Goal: Transaction & Acquisition: Purchase product/service

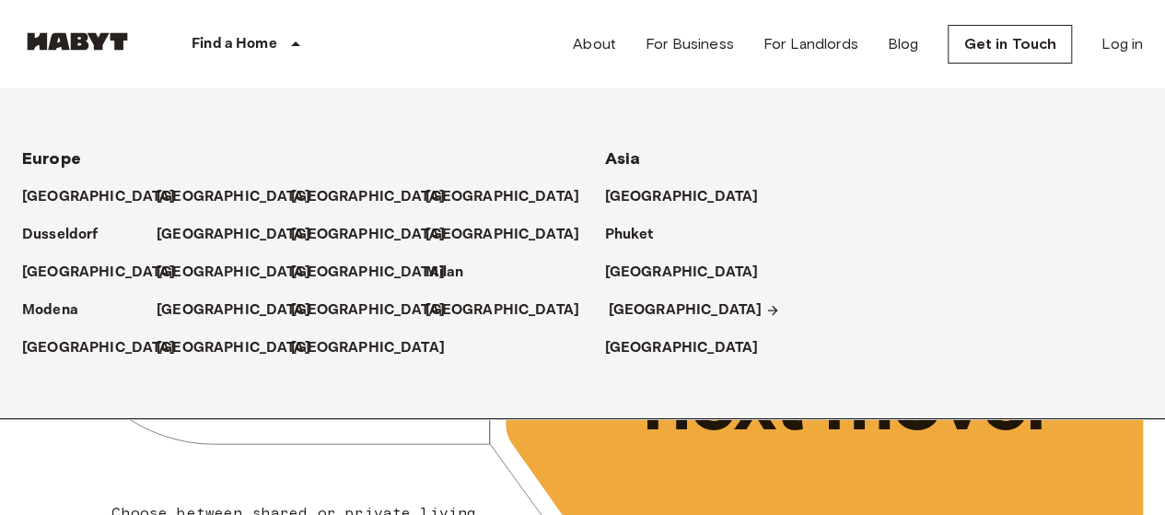
click at [631, 309] on p "[GEOGRAPHIC_DATA]" at bounding box center [686, 310] width 154 height 22
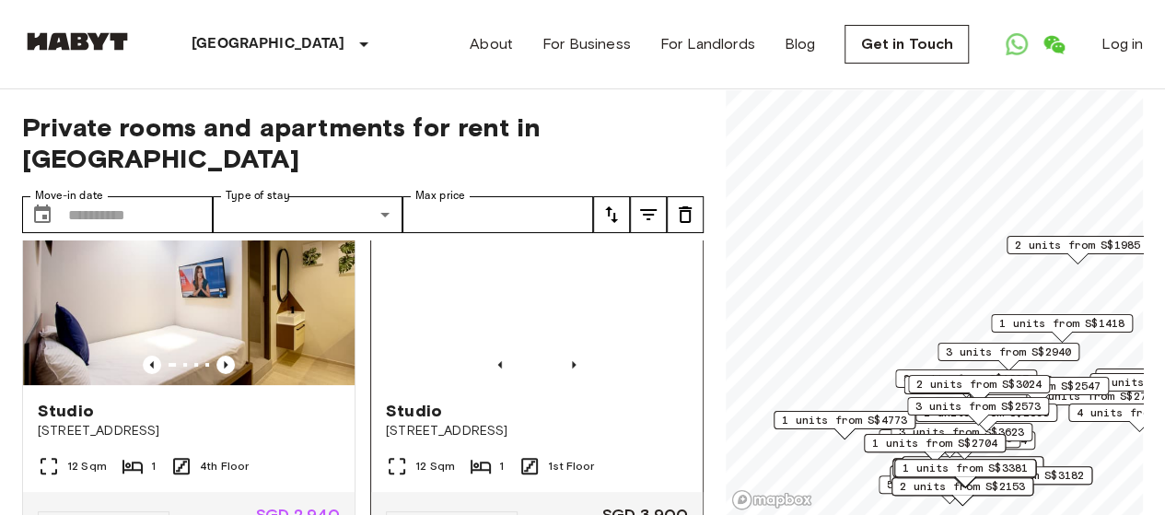
scroll to position [276, 0]
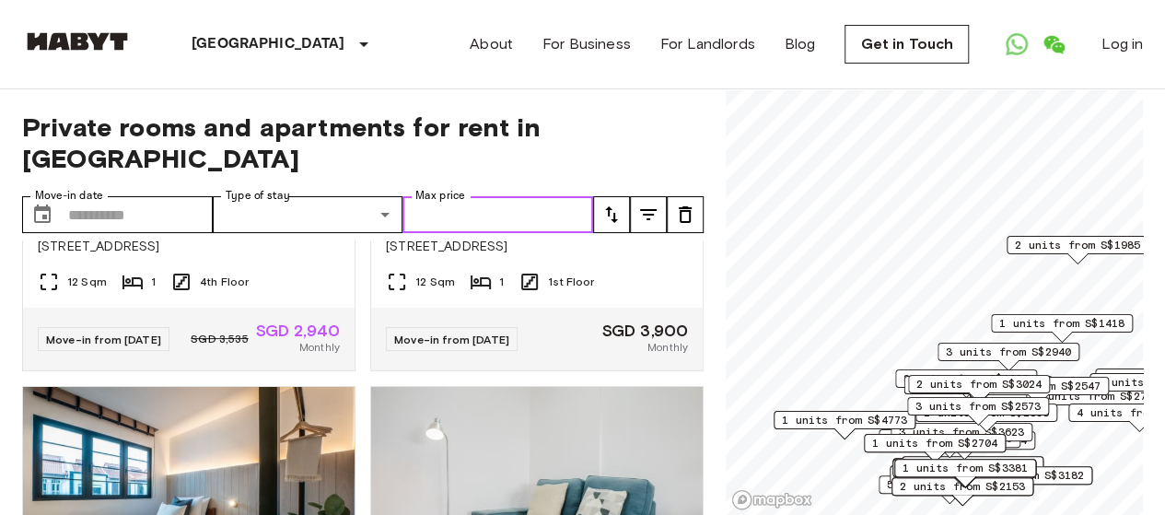
click at [520, 196] on input "Max price" at bounding box center [498, 214] width 191 height 37
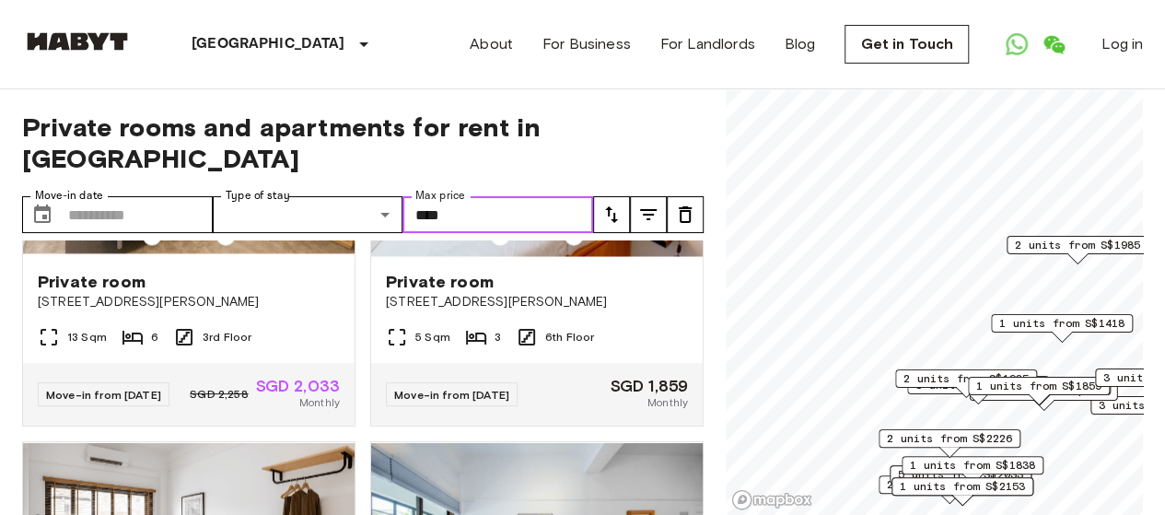
scroll to position [1842, 0]
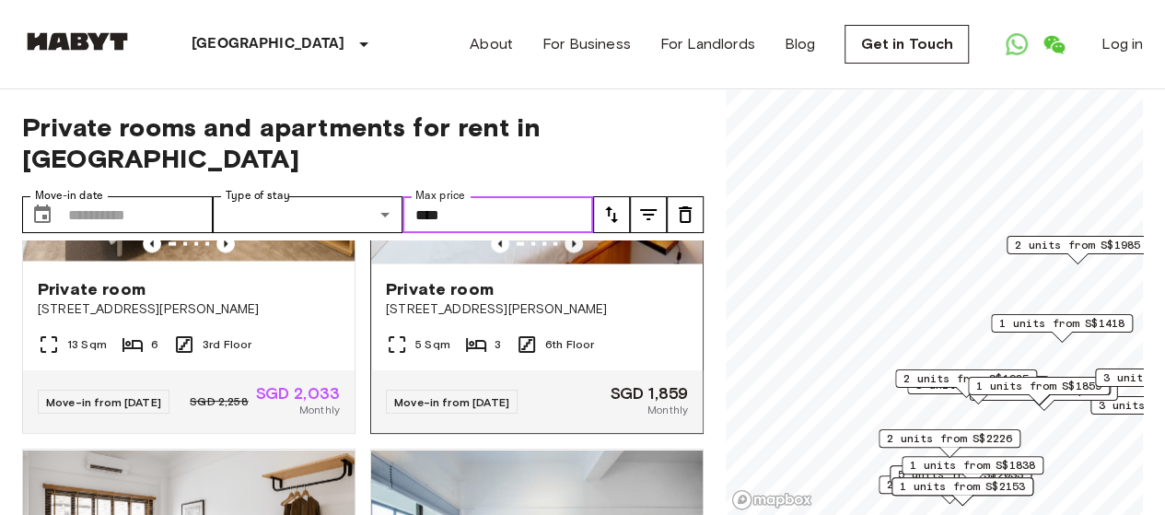
click at [565, 252] on icon "Previous image" at bounding box center [574, 243] width 18 height 18
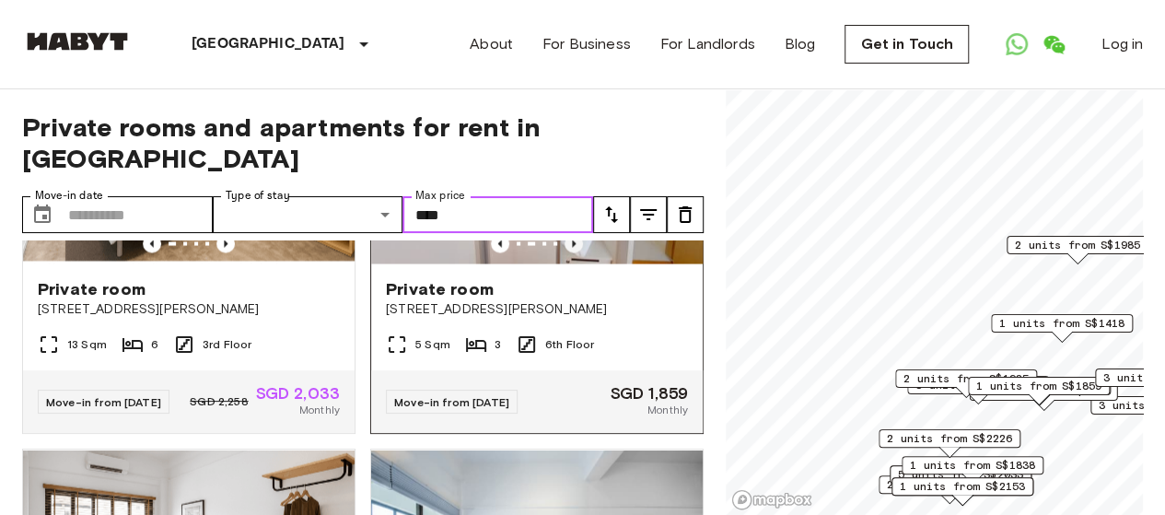
scroll to position [1750, 0]
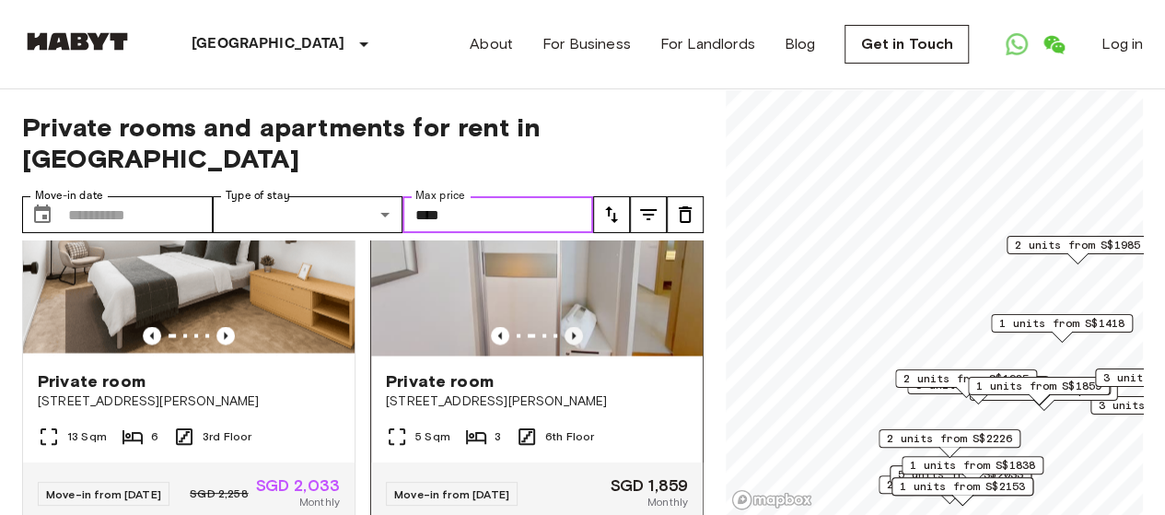
click at [566, 344] on icon "Previous image" at bounding box center [574, 335] width 18 height 18
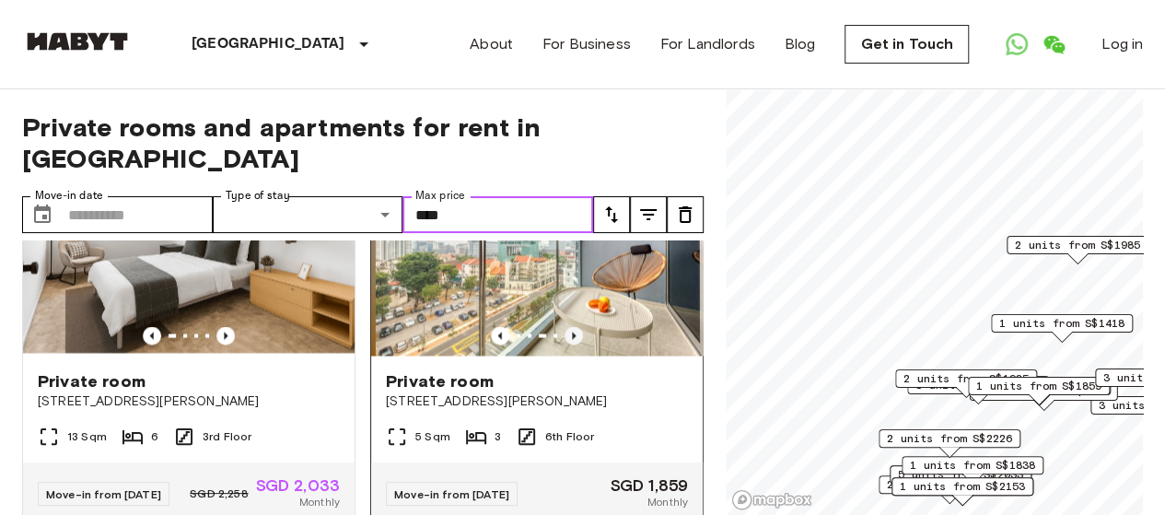
click at [566, 344] on icon "Previous image" at bounding box center [574, 335] width 18 height 18
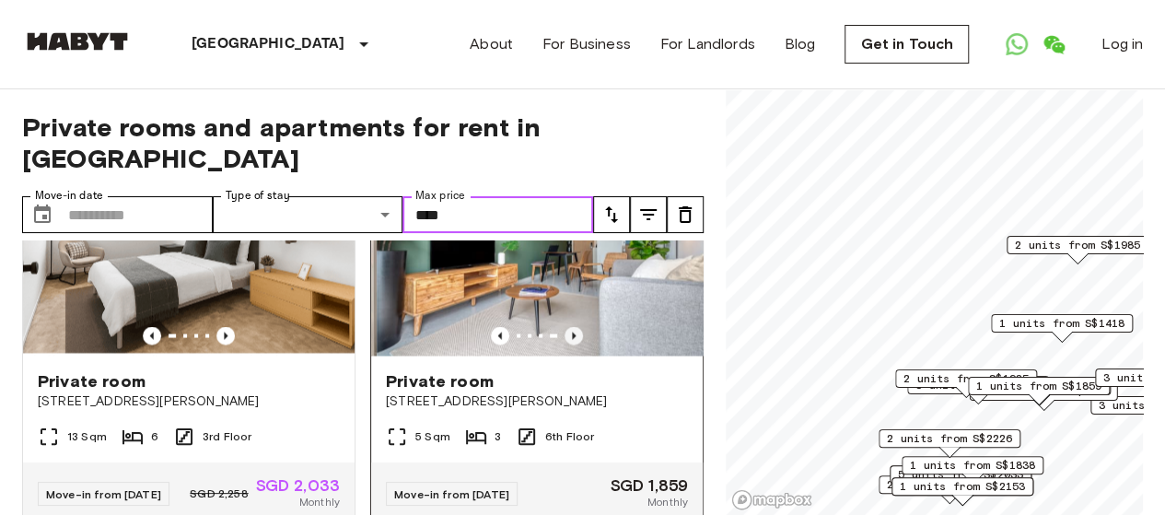
click at [566, 344] on icon "Previous image" at bounding box center [574, 335] width 18 height 18
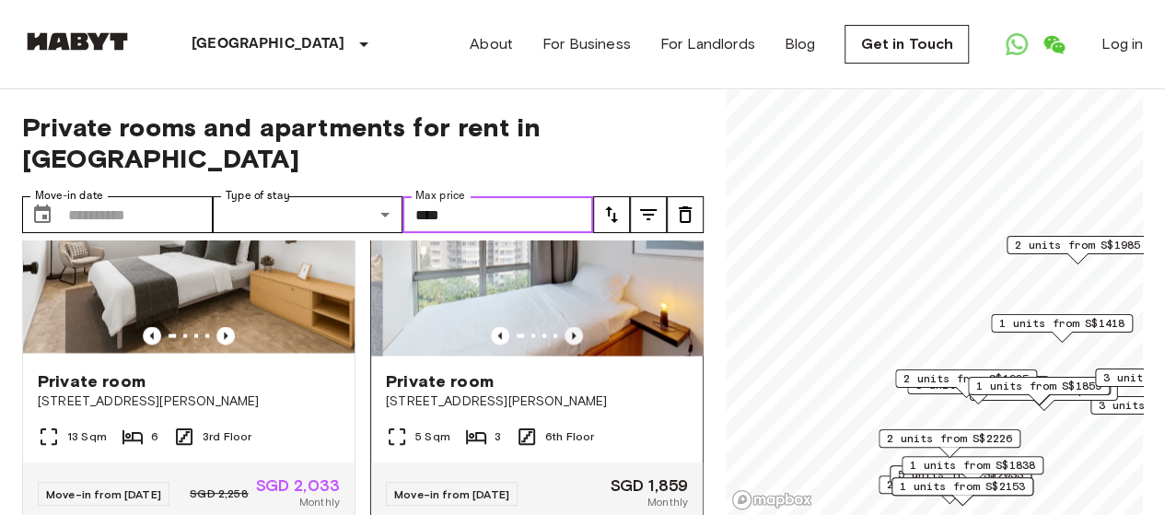
click at [566, 344] on icon "Previous image" at bounding box center [574, 335] width 18 height 18
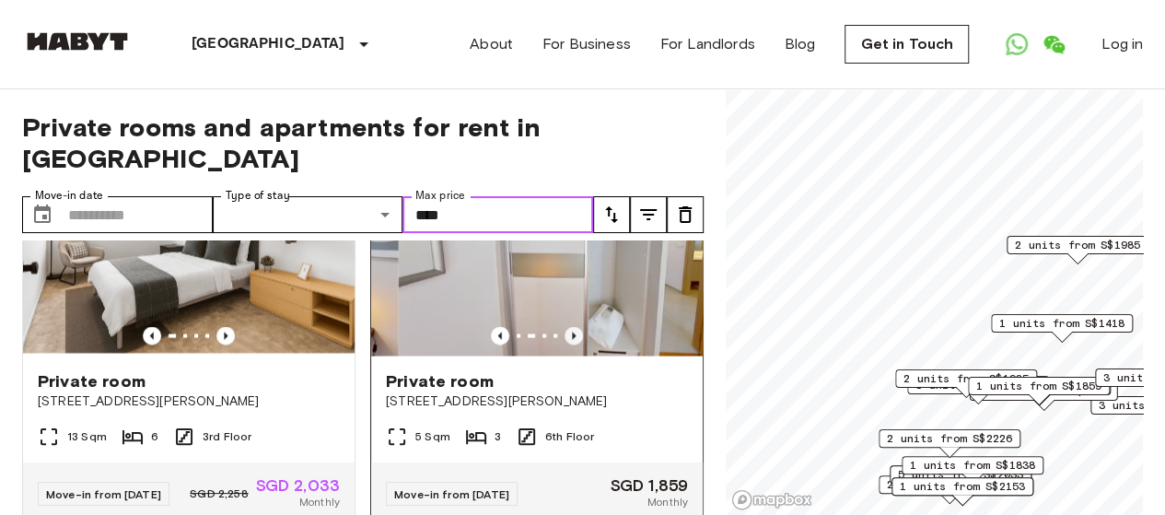
click at [566, 344] on icon "Previous image" at bounding box center [574, 335] width 18 height 18
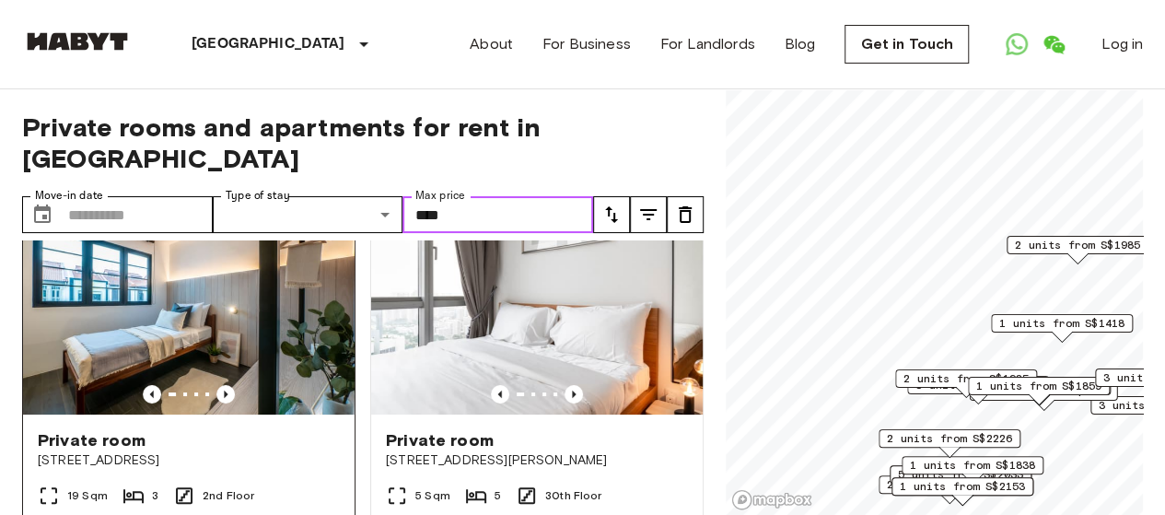
scroll to position [92, 0]
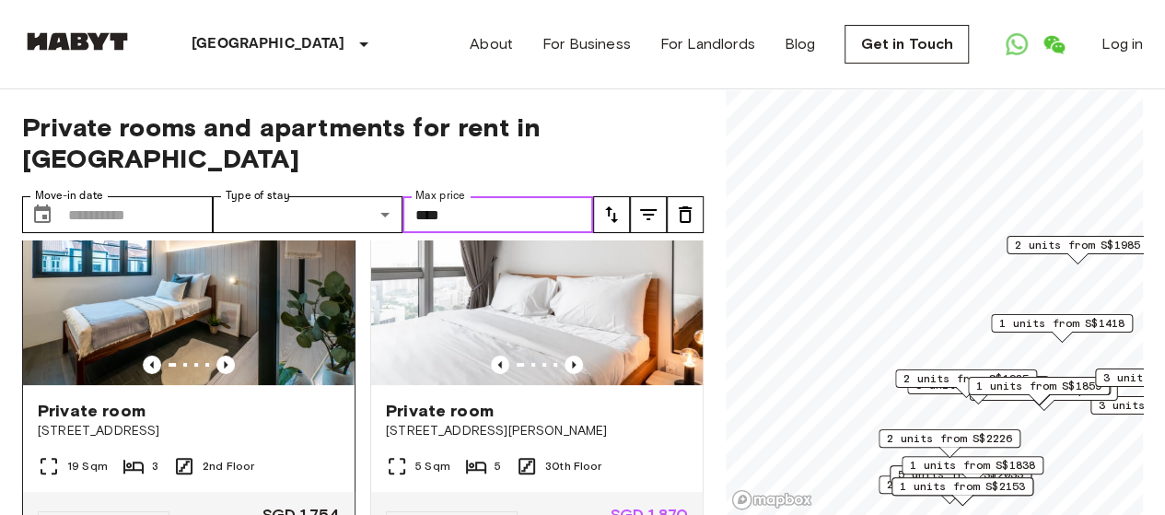
click at [223, 277] on img at bounding box center [189, 274] width 332 height 221
type input "****"
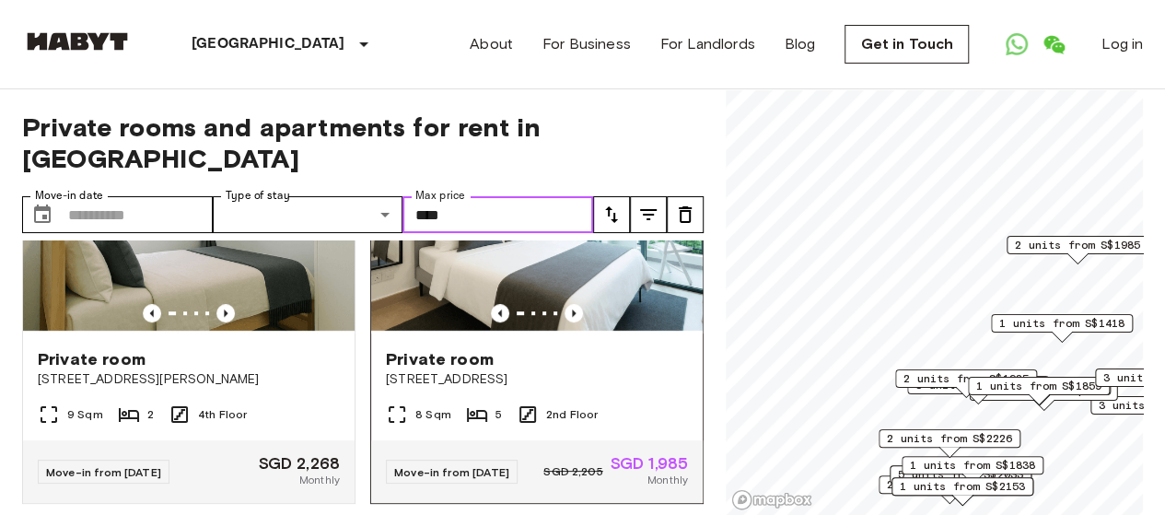
scroll to position [461, 0]
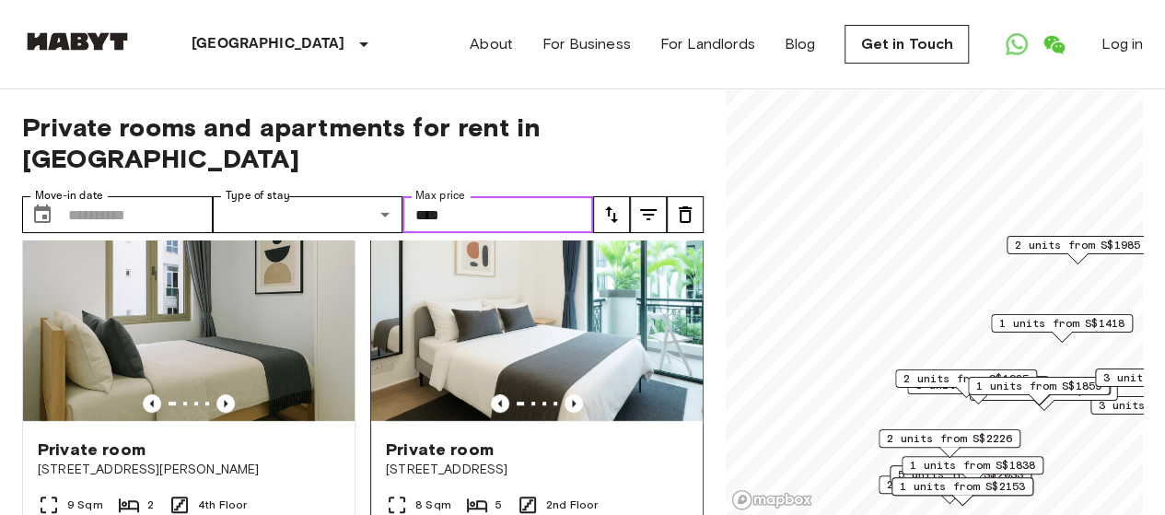
click at [545, 285] on img at bounding box center [537, 313] width 332 height 221
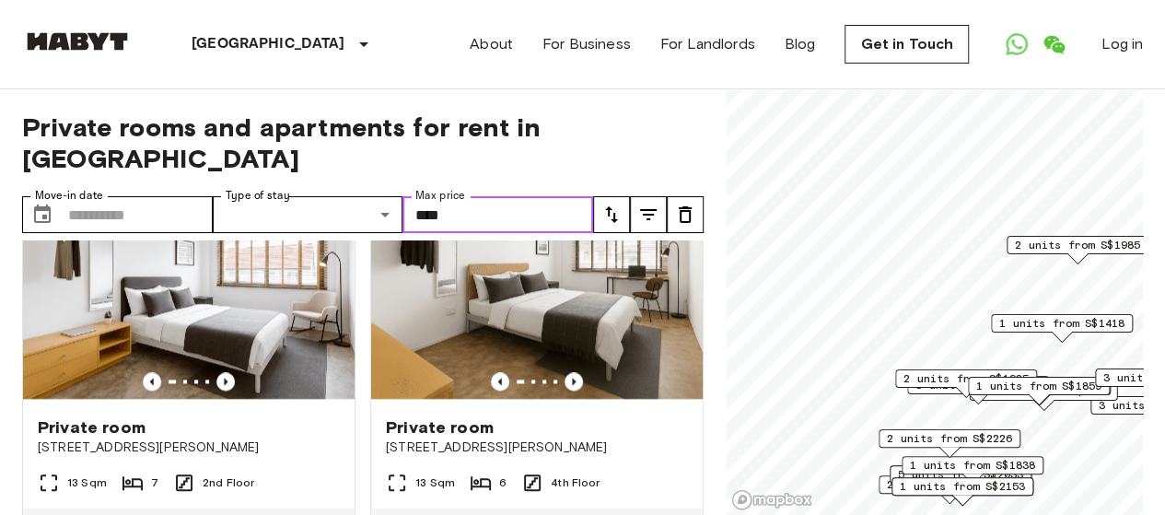
scroll to position [1290, 0]
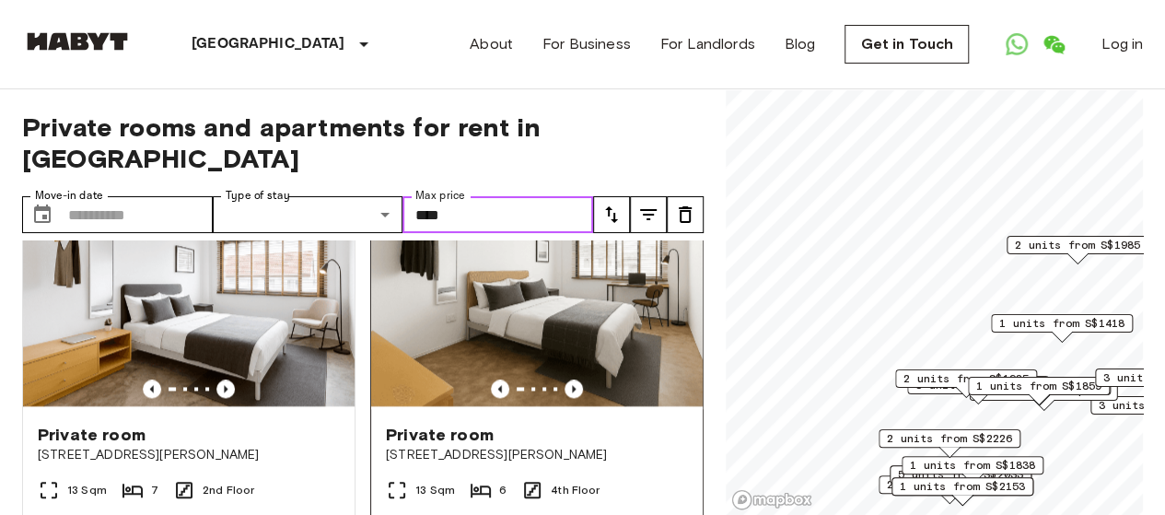
click at [574, 398] on div at bounding box center [537, 389] width 332 height 18
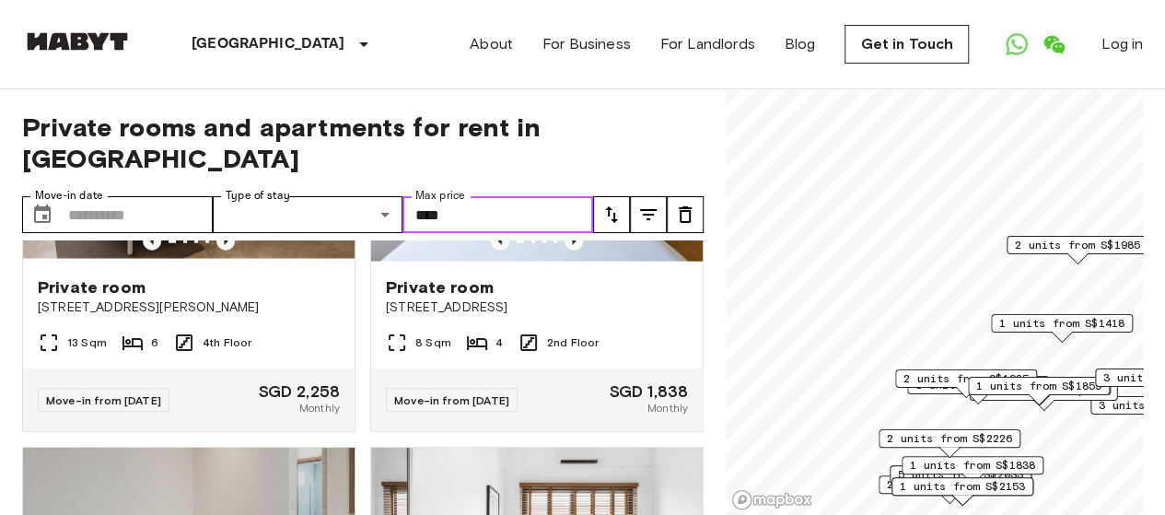
scroll to position [2211, 0]
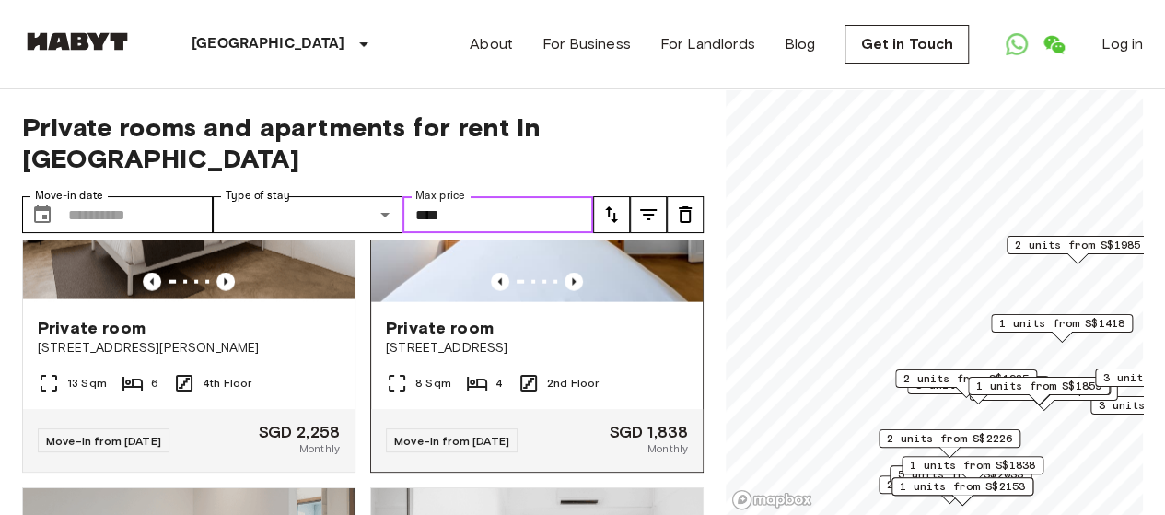
click at [601, 302] on img at bounding box center [537, 191] width 332 height 221
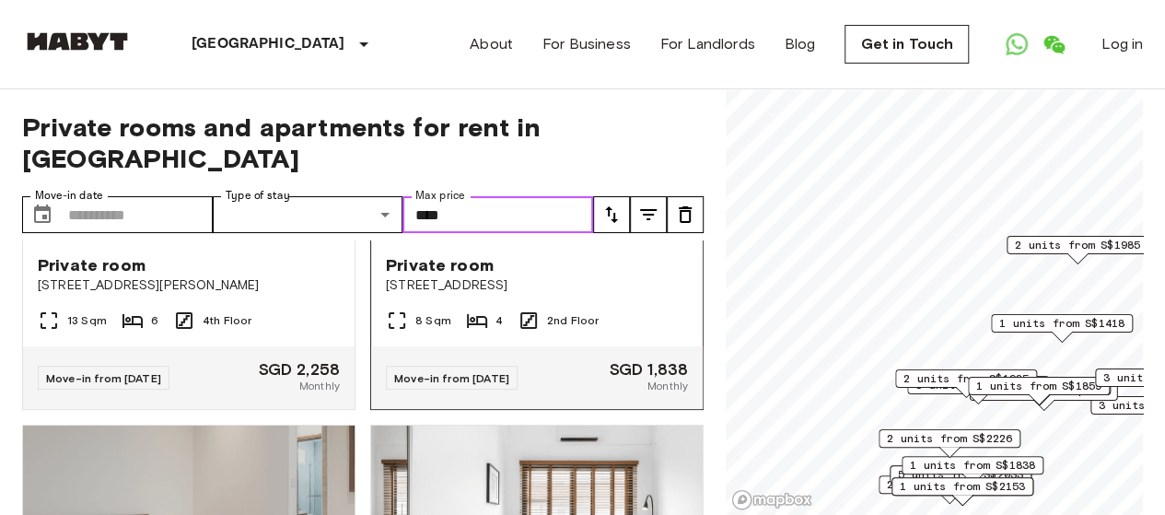
scroll to position [2303, 0]
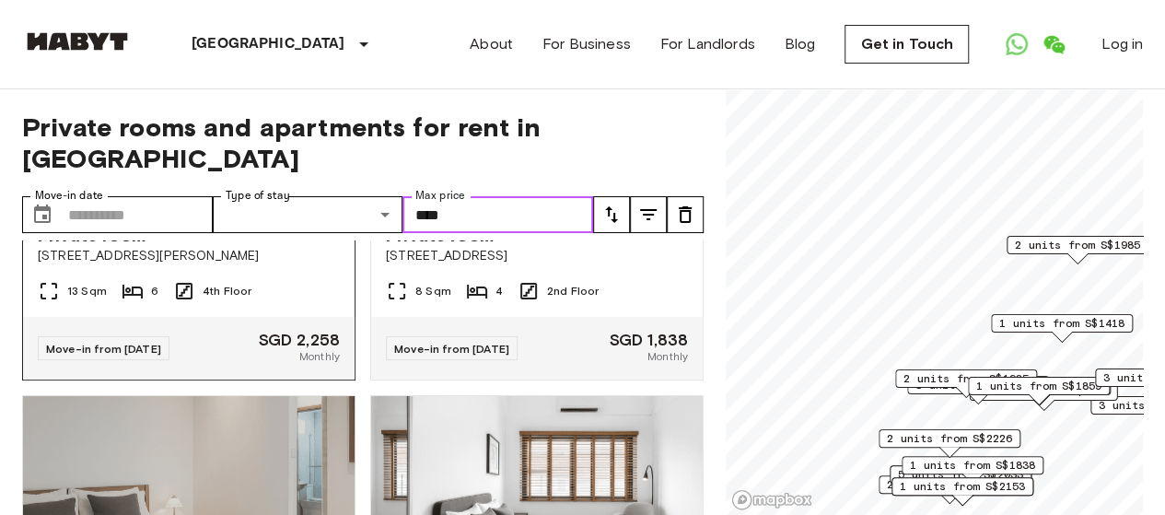
click at [284, 210] on img at bounding box center [189, 99] width 332 height 221
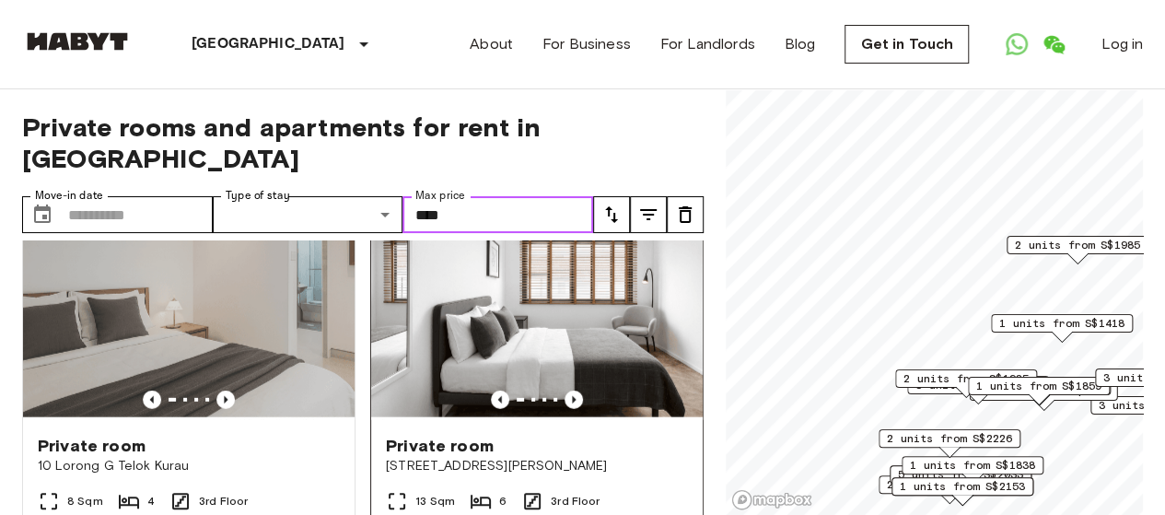
scroll to position [2671, 0]
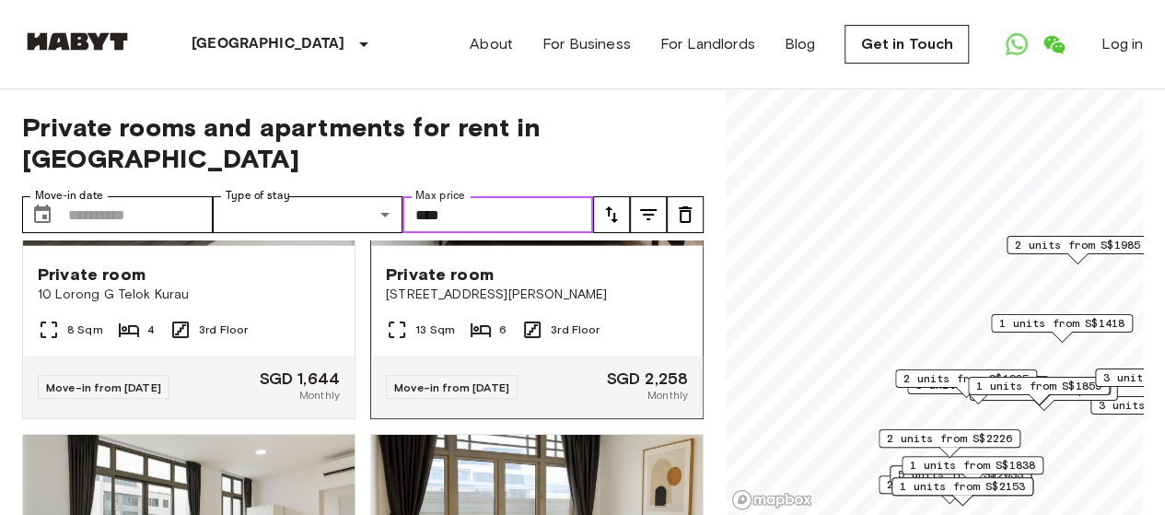
click at [588, 249] on img at bounding box center [537, 138] width 332 height 221
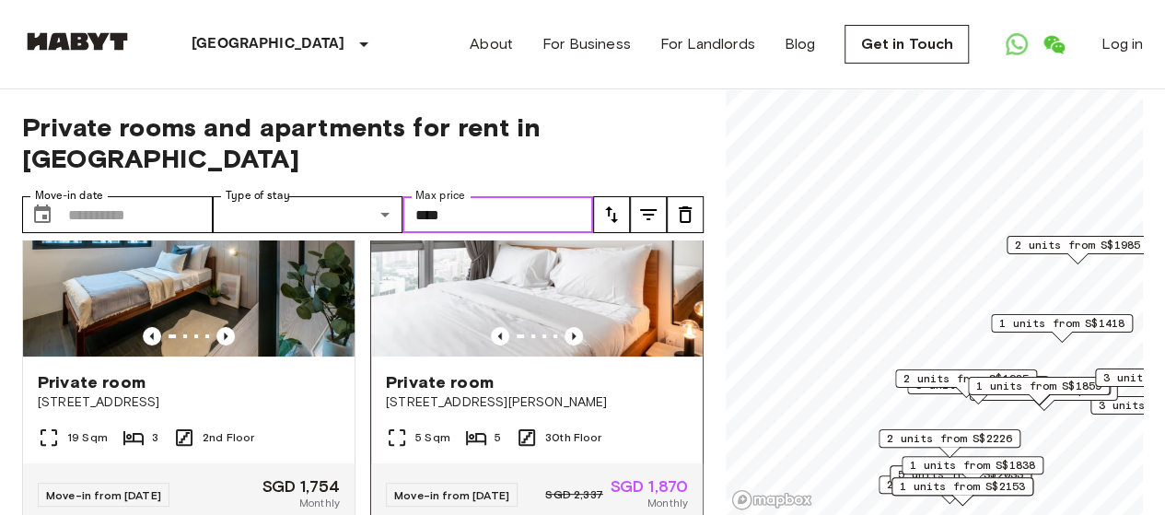
scroll to position [92, 0]
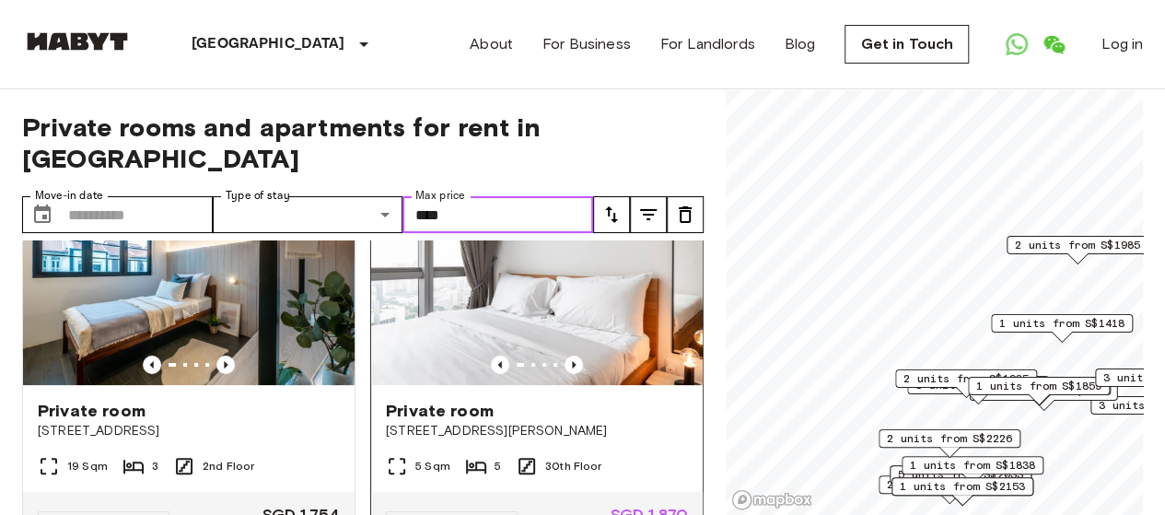
click at [591, 277] on img at bounding box center [537, 274] width 332 height 221
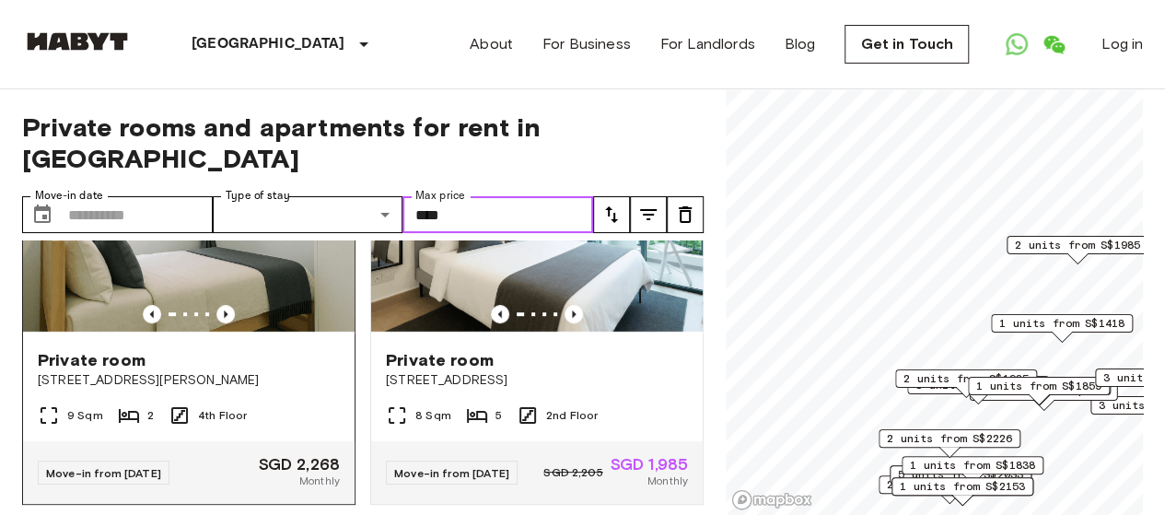
scroll to position [461, 0]
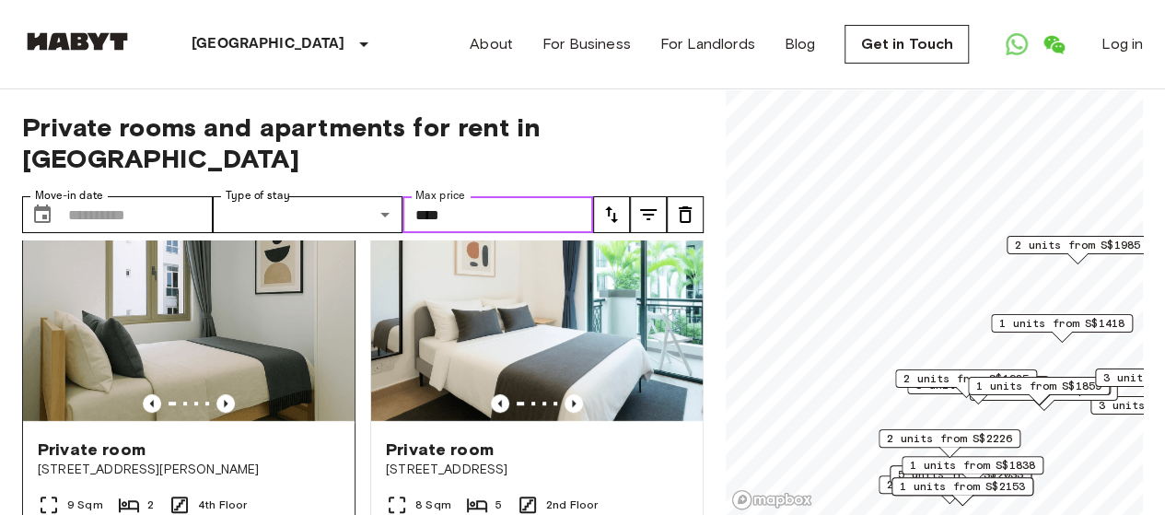
click at [254, 285] on img at bounding box center [189, 313] width 332 height 221
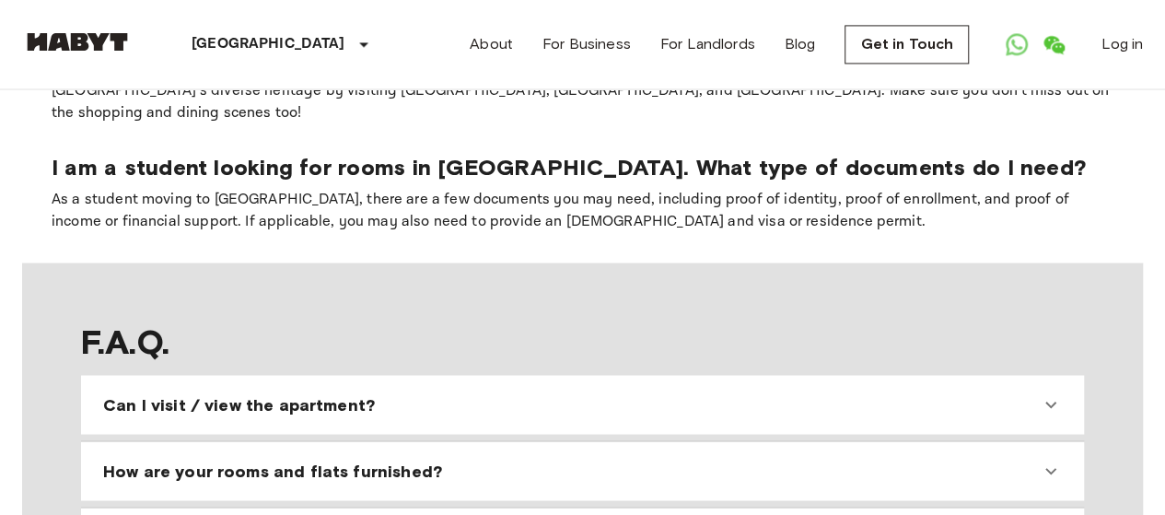
scroll to position [1453, 0]
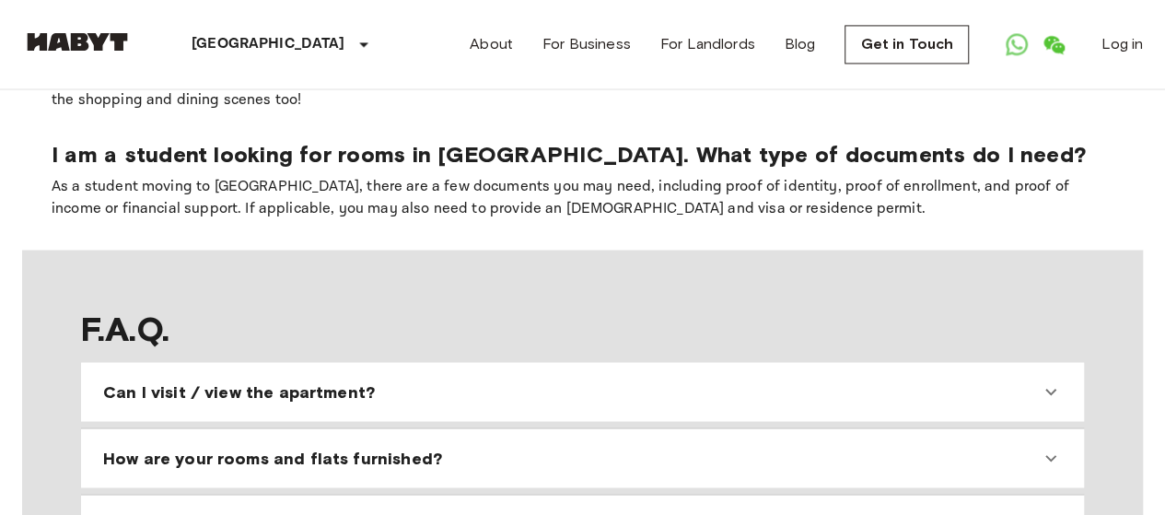
click at [648, 369] on div "Can I visit / view the apartment?" at bounding box center [582, 391] width 988 height 44
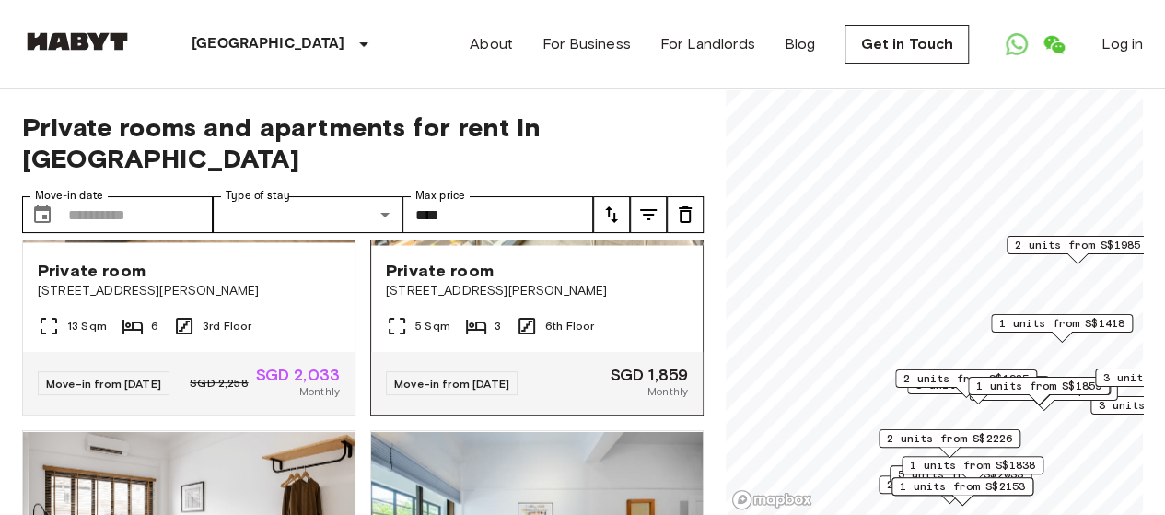
scroll to position [1750, 0]
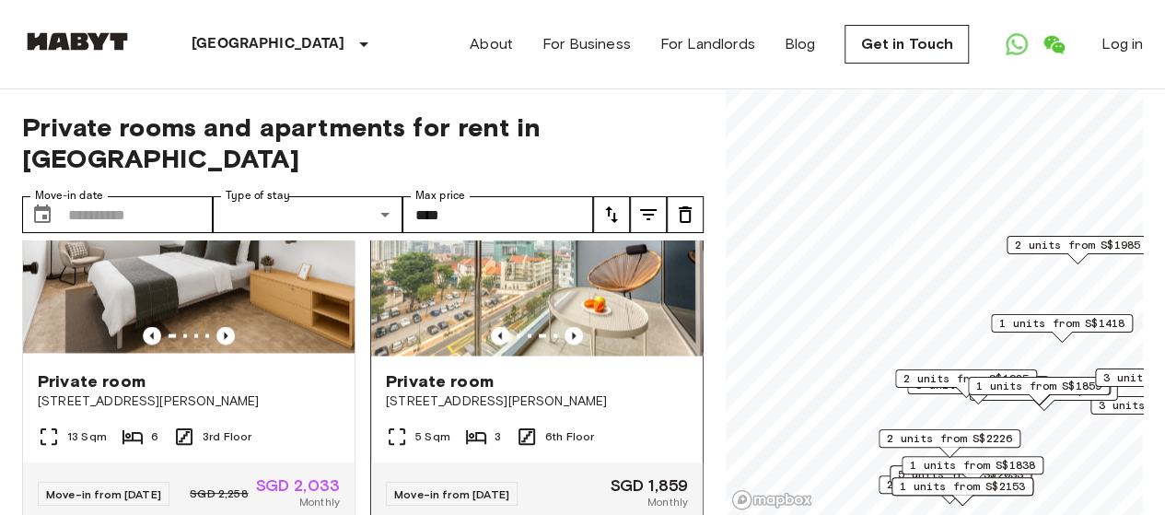
click at [546, 301] on img at bounding box center [537, 244] width 332 height 221
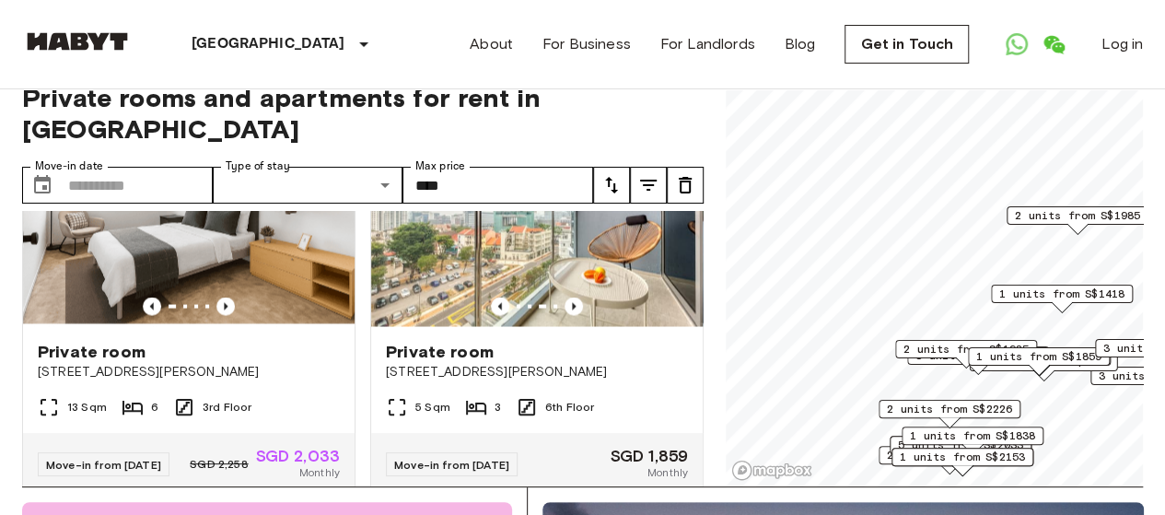
scroll to position [0, 0]
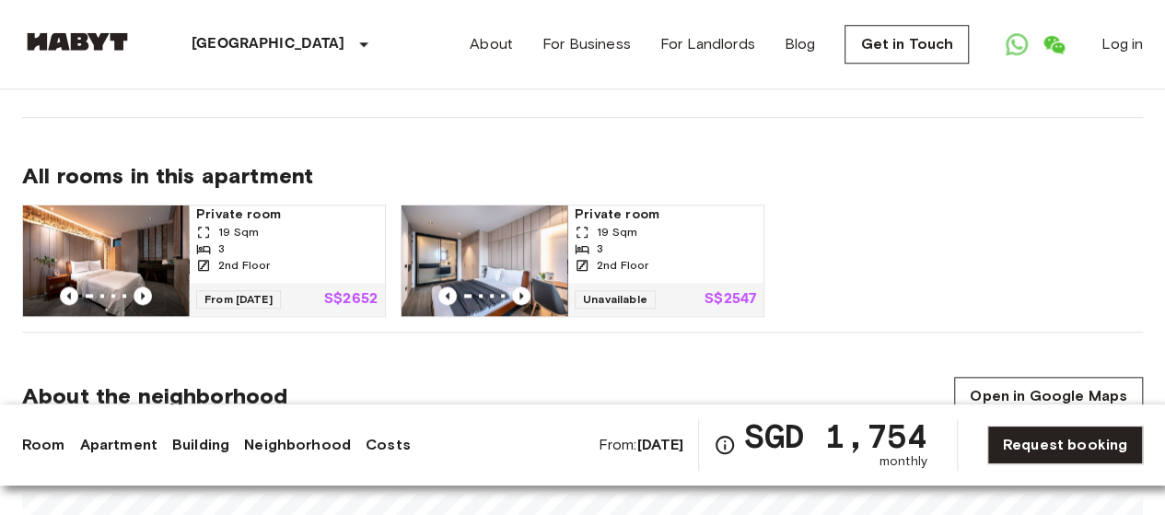
scroll to position [829, 0]
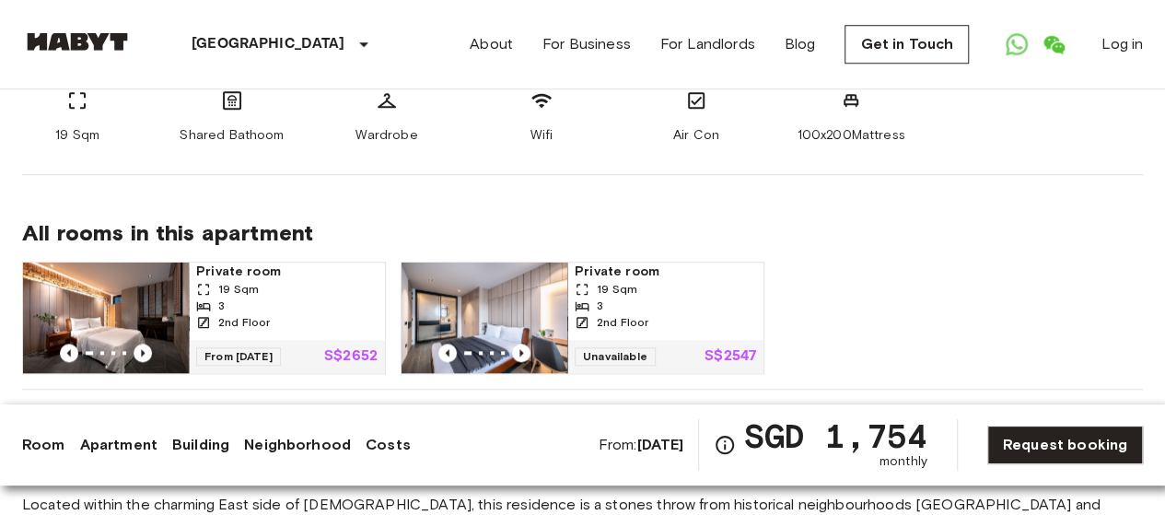
click at [123, 314] on img at bounding box center [106, 318] width 166 height 111
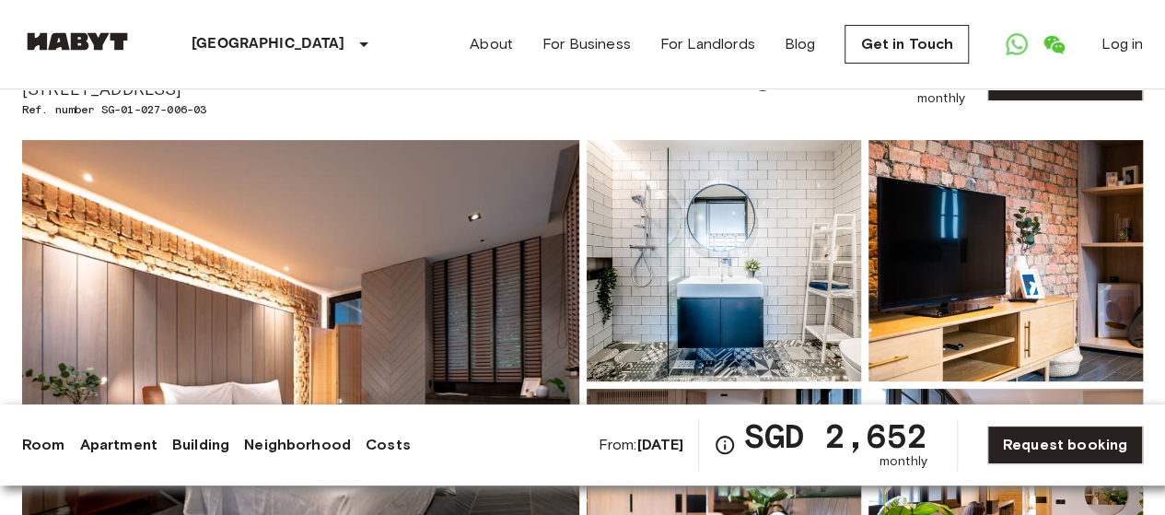
scroll to position [92, 0]
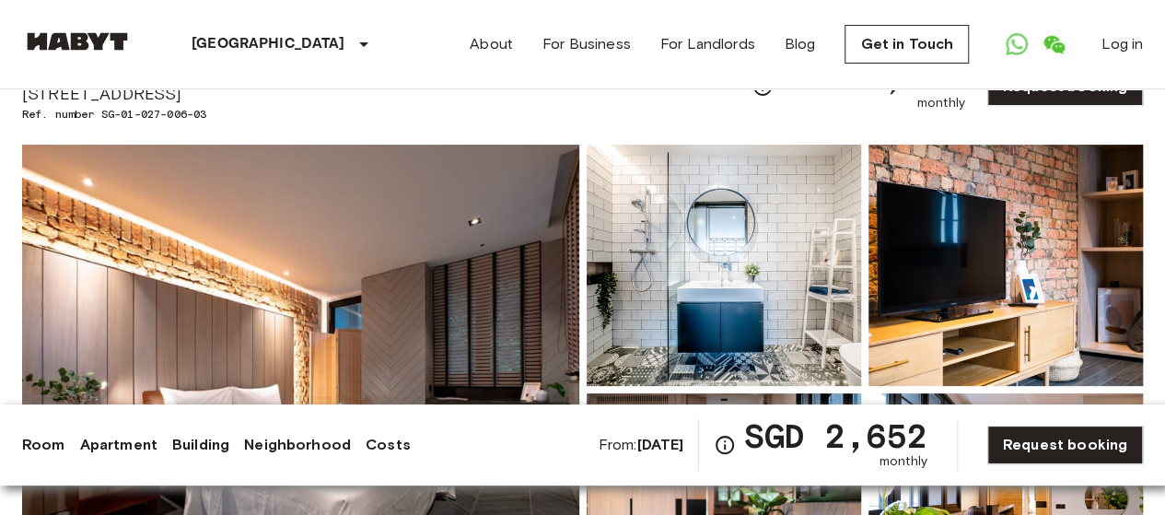
click at [394, 263] on img at bounding box center [300, 390] width 557 height 490
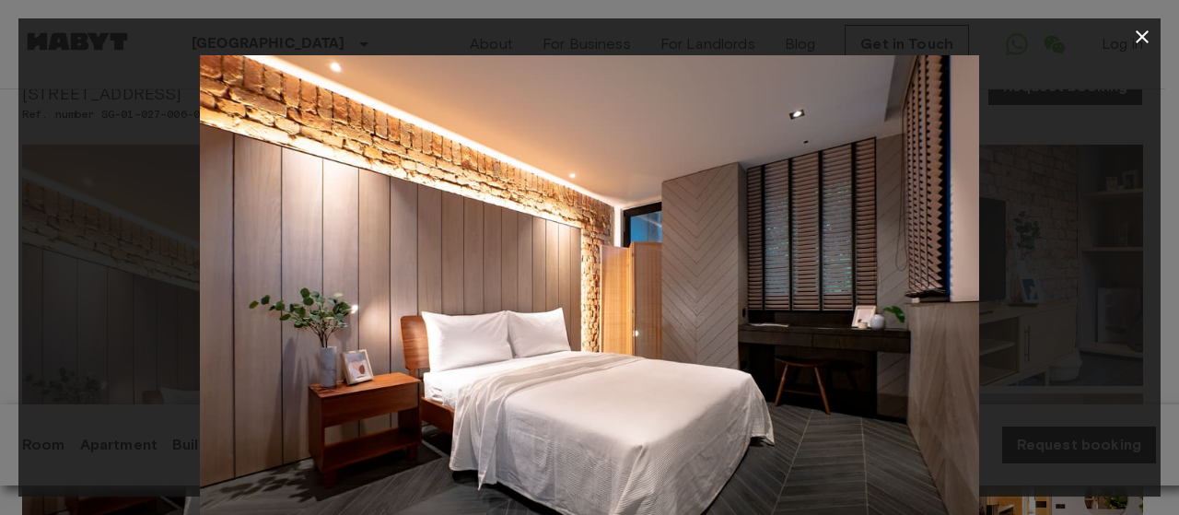
click at [1137, 37] on icon "button" at bounding box center [1142, 37] width 22 height 22
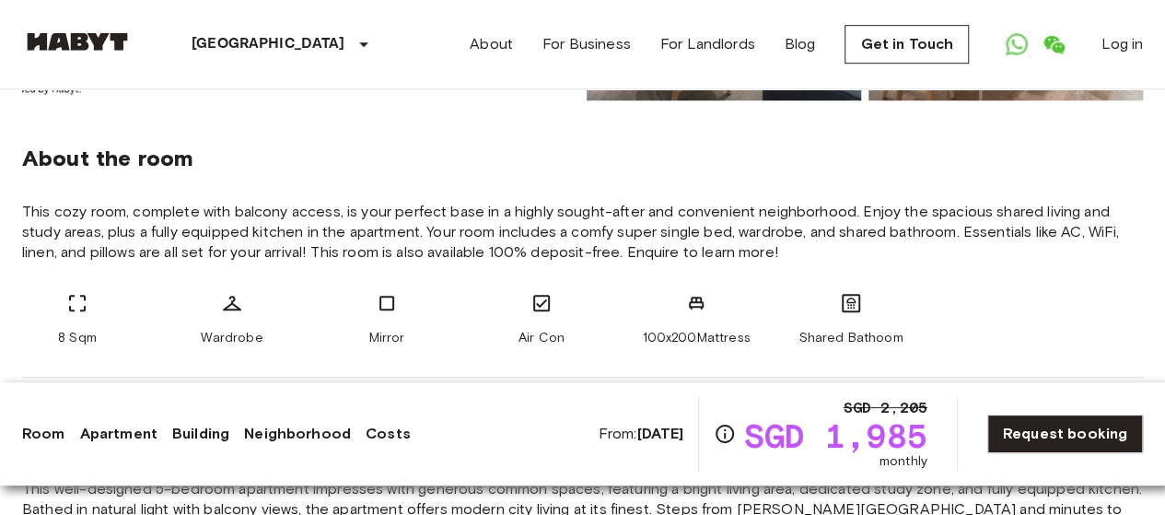
scroll to position [645, 0]
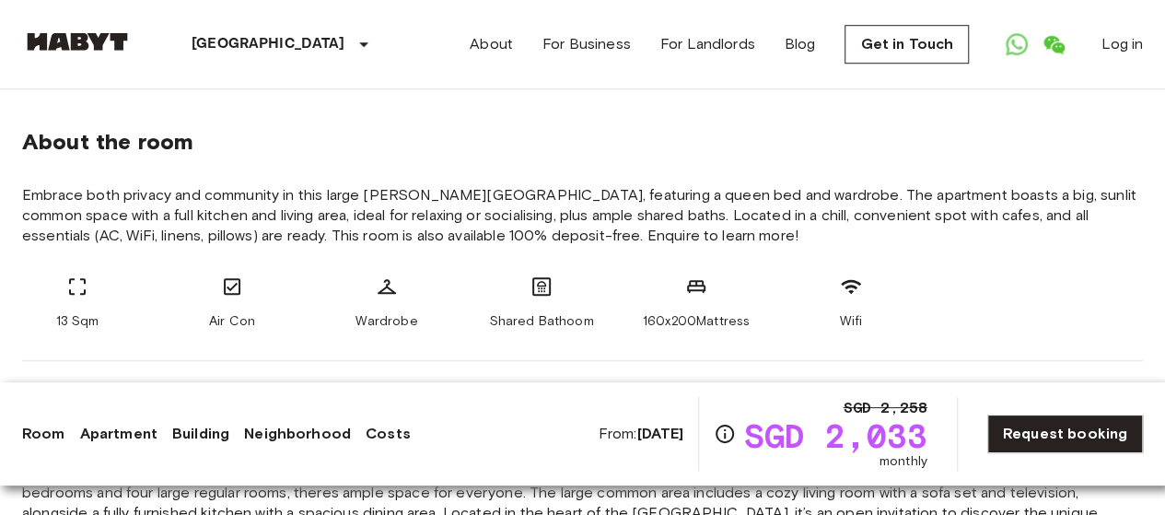
scroll to position [184, 0]
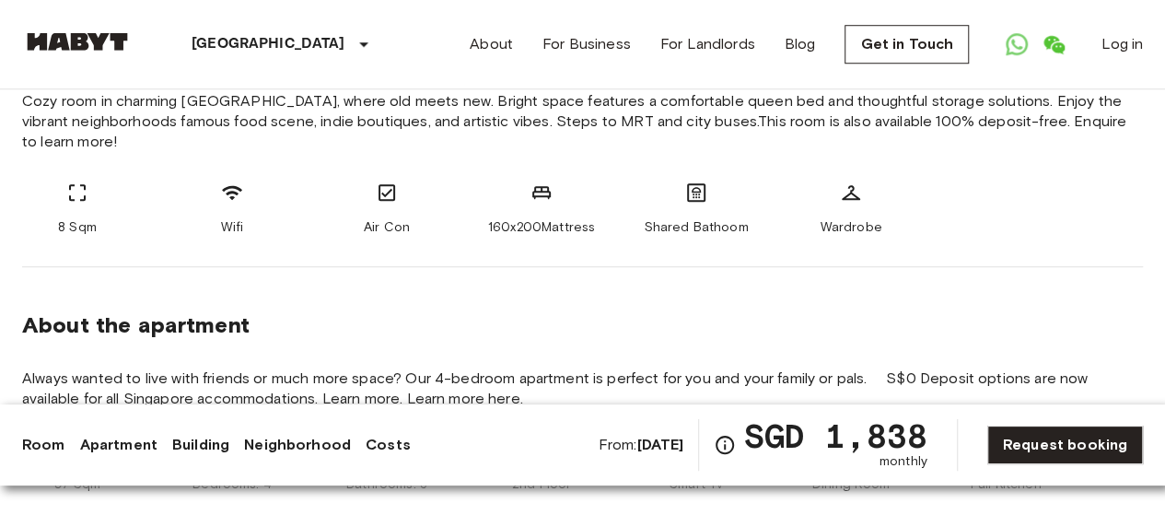
scroll to position [276, 0]
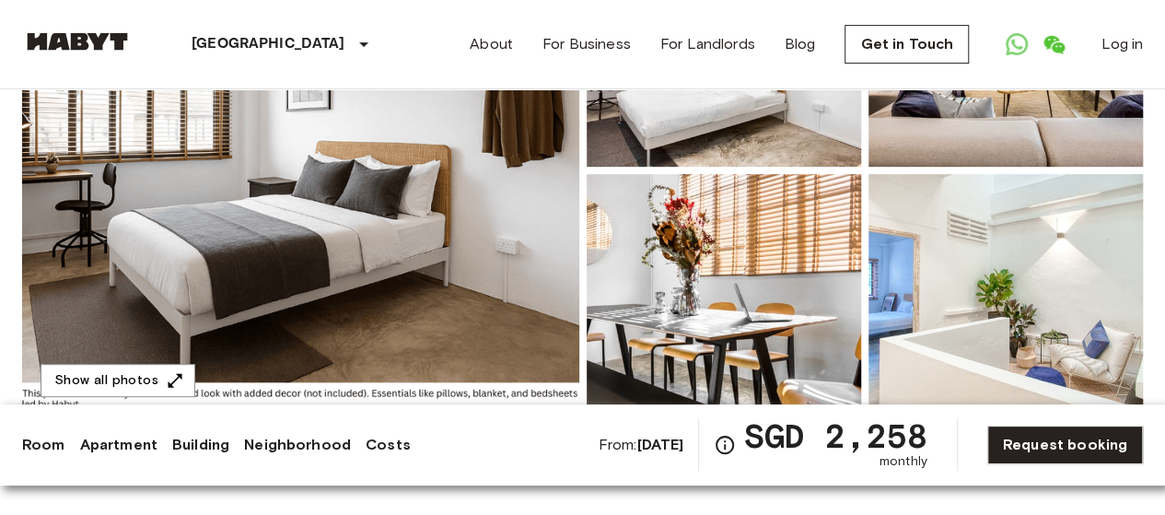
scroll to position [92, 0]
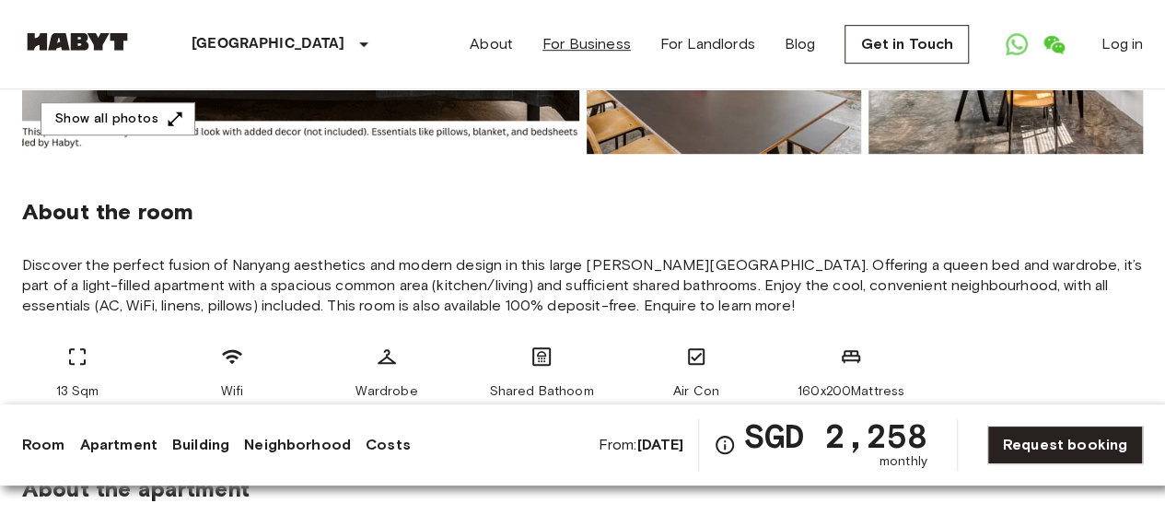
scroll to position [461, 0]
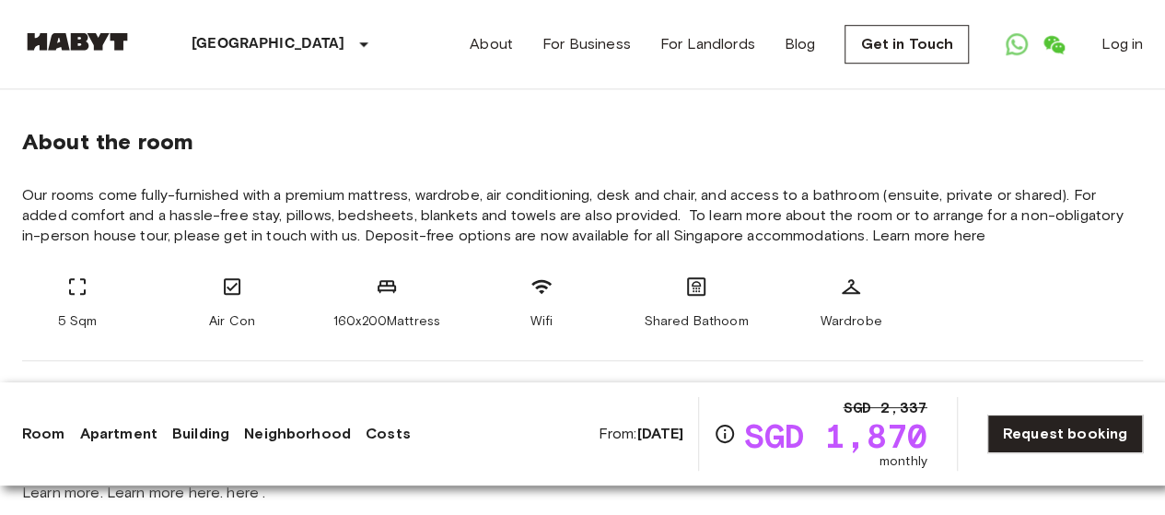
scroll to position [92, 0]
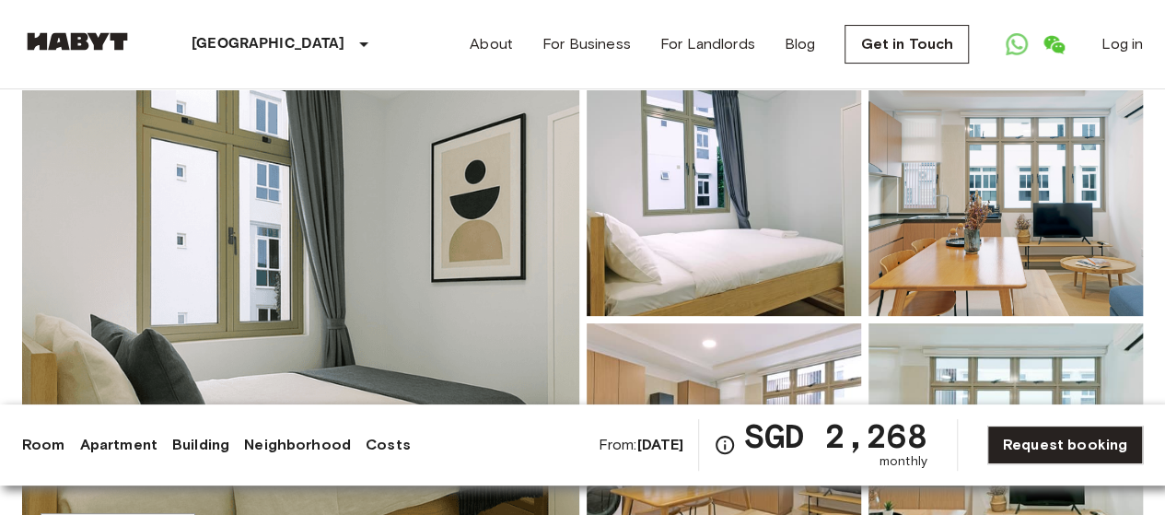
scroll to position [276, 0]
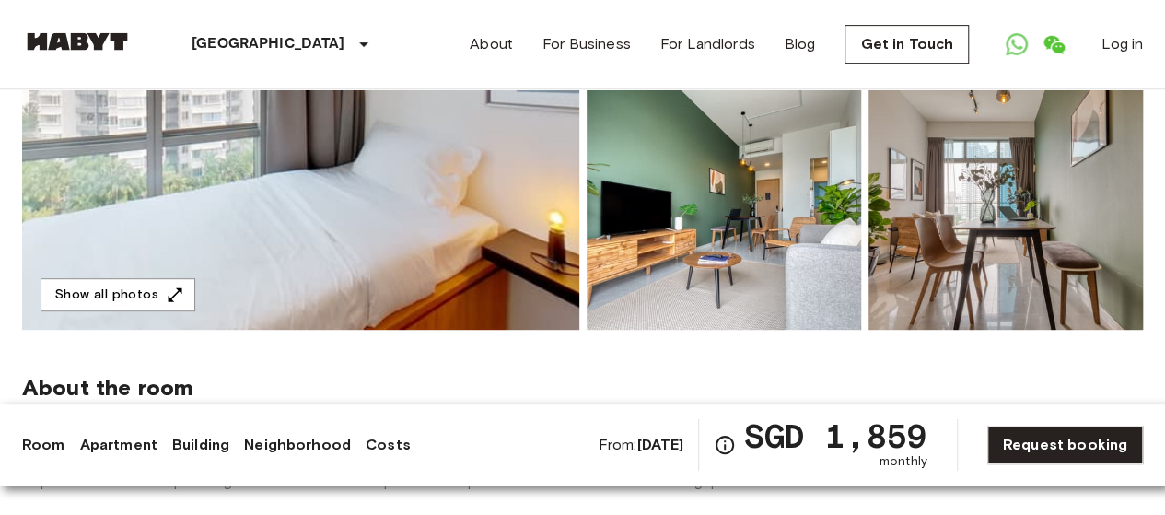
scroll to position [368, 0]
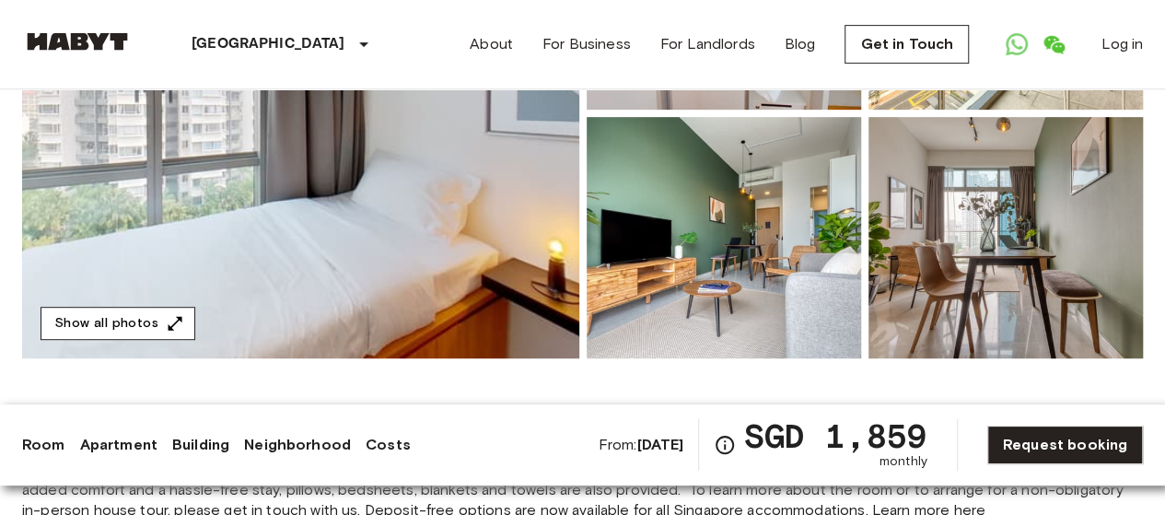
click at [95, 327] on button "Show all photos" at bounding box center [118, 324] width 155 height 34
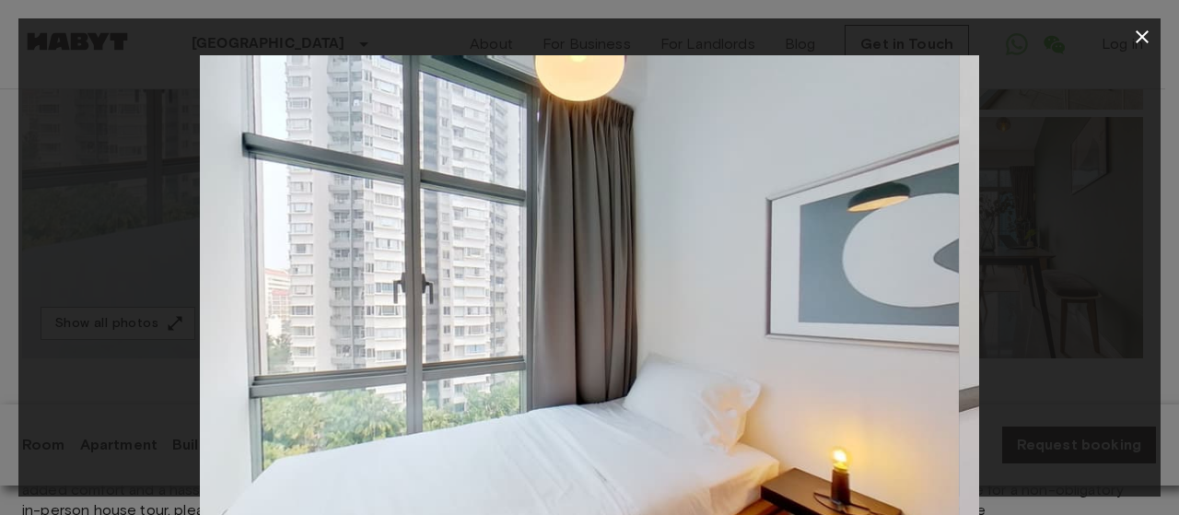
drag, startPoint x: 707, startPoint y: 288, endPoint x: 601, endPoint y: 157, distance: 169.6
click at [602, 159] on img at bounding box center [569, 315] width 779 height 520
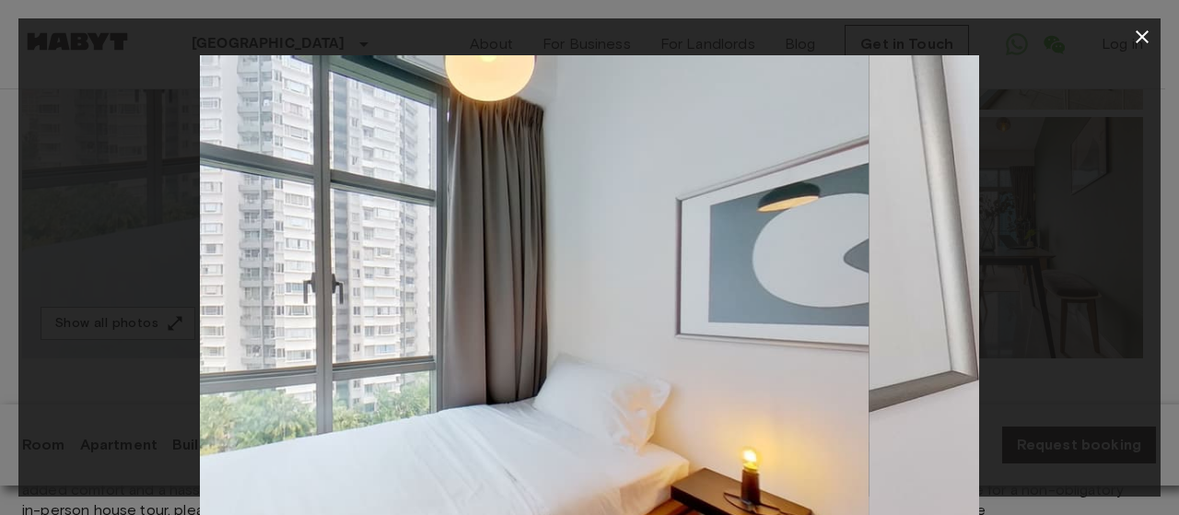
drag, startPoint x: 805, startPoint y: 263, endPoint x: 262, endPoint y: 251, distance: 543.6
click at [270, 251] on img at bounding box center [479, 315] width 779 height 520
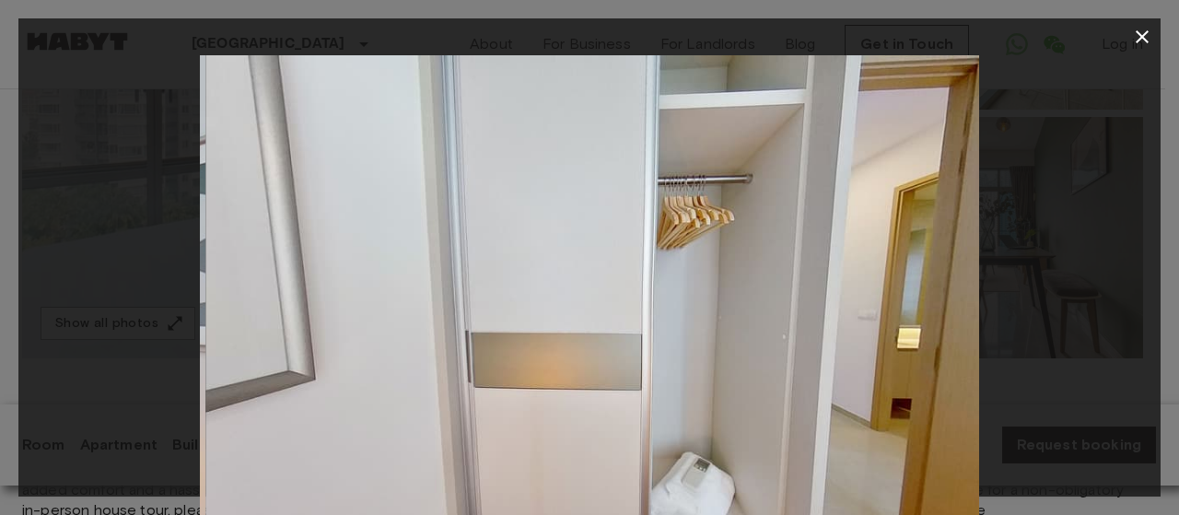
drag, startPoint x: 619, startPoint y: 255, endPoint x: 88, endPoint y: 273, distance: 531.8
click at [172, 273] on div at bounding box center [589, 315] width 1142 height 520
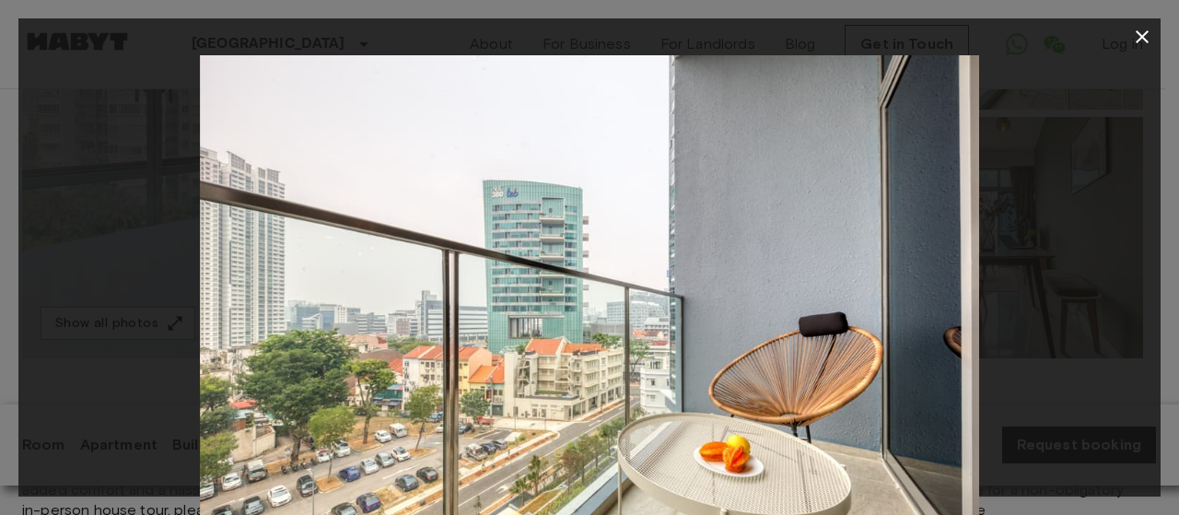
click at [1142, 27] on icon "button" at bounding box center [1142, 37] width 22 height 22
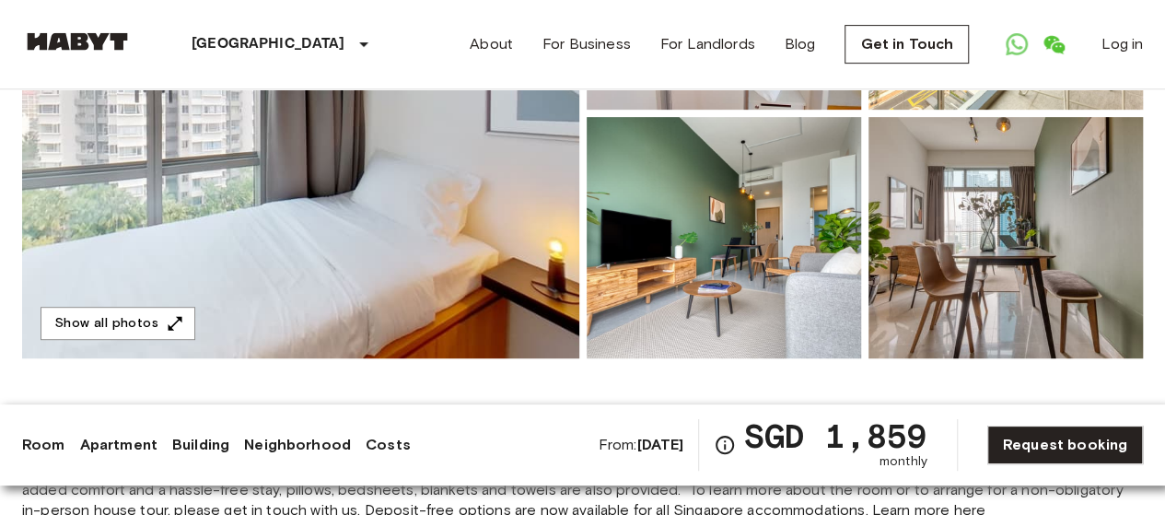
scroll to position [92, 0]
